Goal: Task Accomplishment & Management: Complete application form

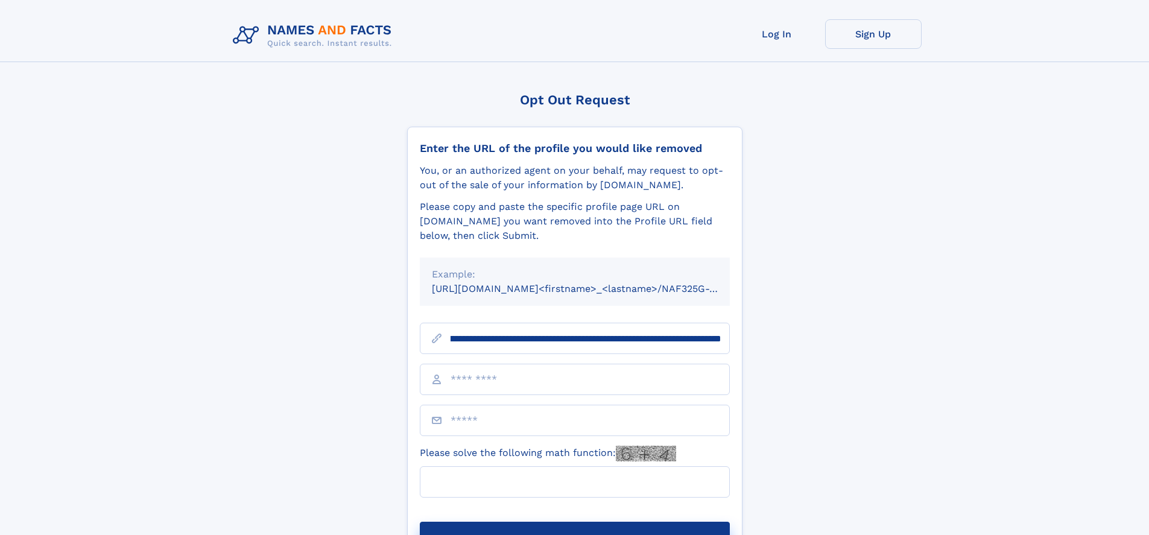
scroll to position [0, 154]
type input "**********"
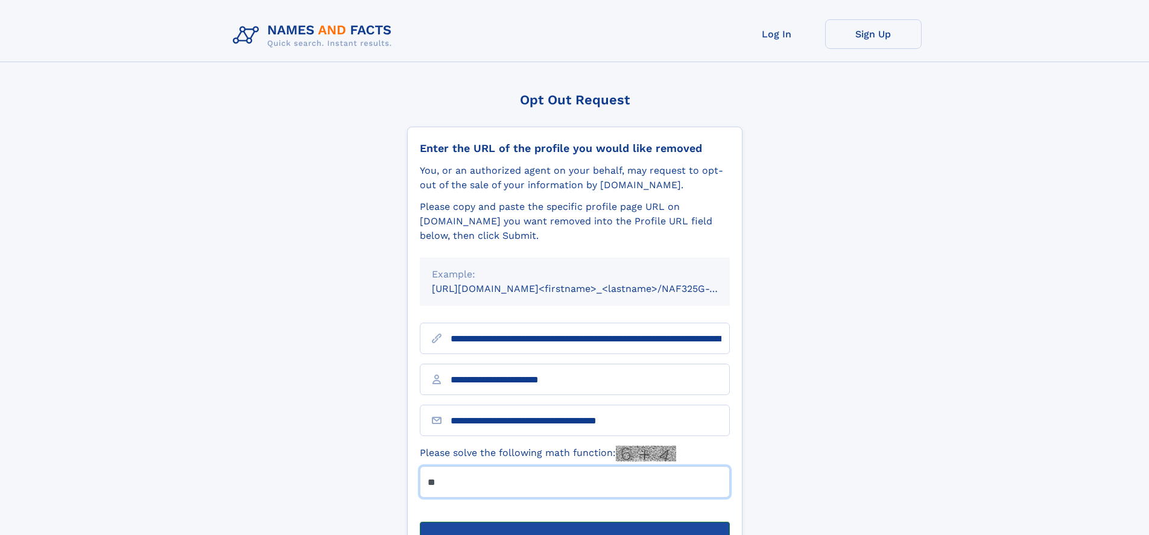
type input "**"
click at [574, 522] on button "Submit Opt Out Request" at bounding box center [575, 541] width 310 height 39
